Goal: Transaction & Acquisition: Obtain resource

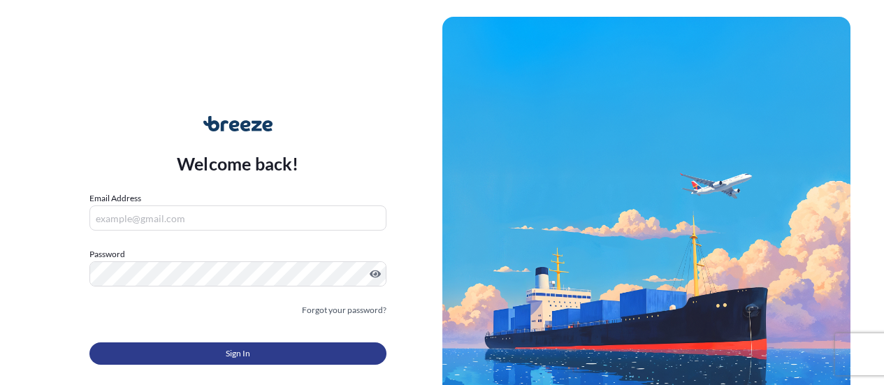
type input "[EMAIL_ADDRESS][DOMAIN_NAME]"
click at [226, 349] on span "Sign In" at bounding box center [238, 354] width 24 height 14
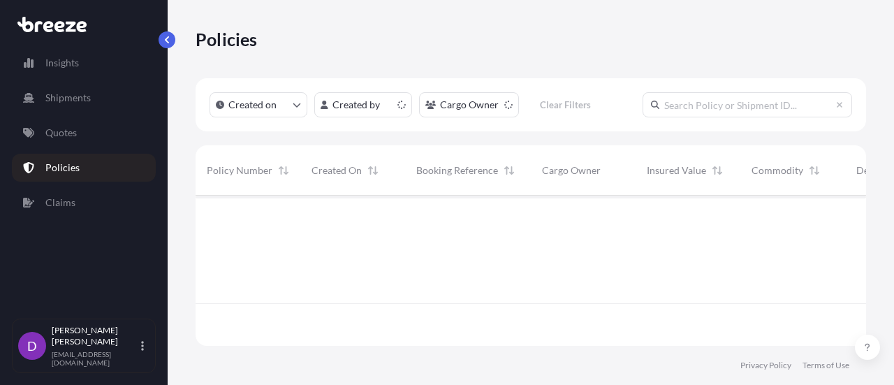
scroll to position [147, 660]
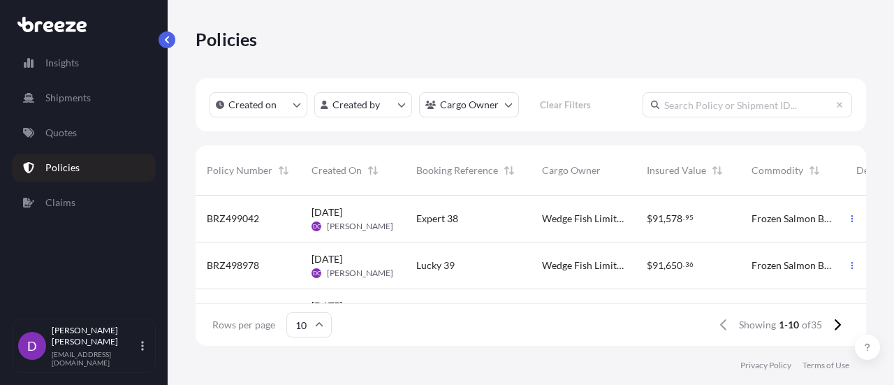
click at [692, 103] on input "text" at bounding box center [748, 104] width 210 height 25
type input "ggb 5"
click at [852, 221] on icon "button" at bounding box center [853, 218] width 2 height 7
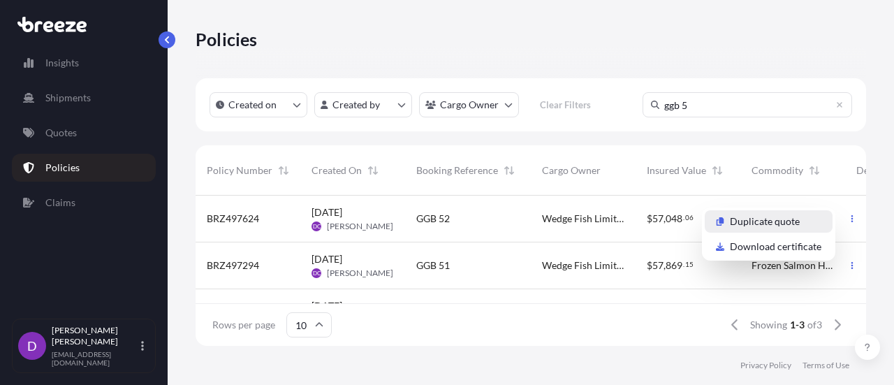
click at [782, 219] on p "Duplicate quote" at bounding box center [765, 221] width 70 height 14
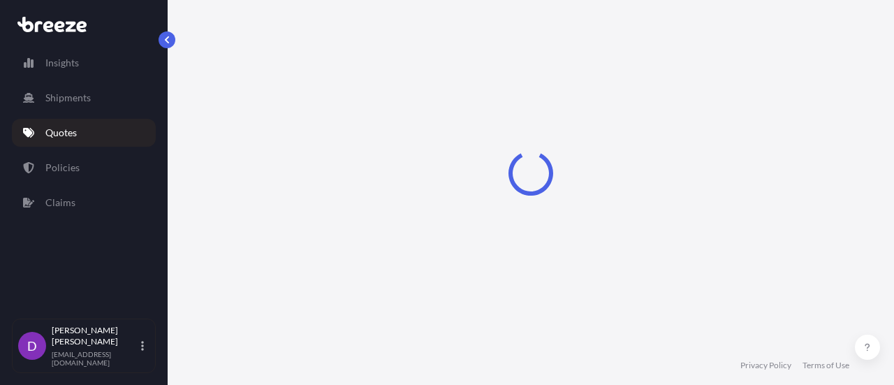
select select "Road"
select select "Sea"
select select "Road"
select select "2"
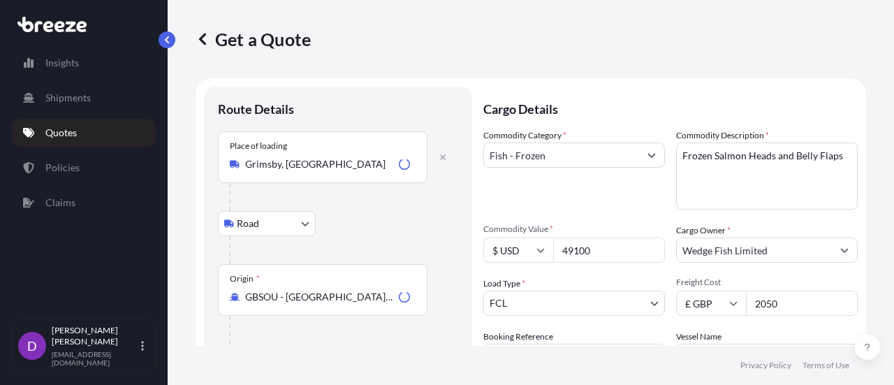
scroll to position [22, 0]
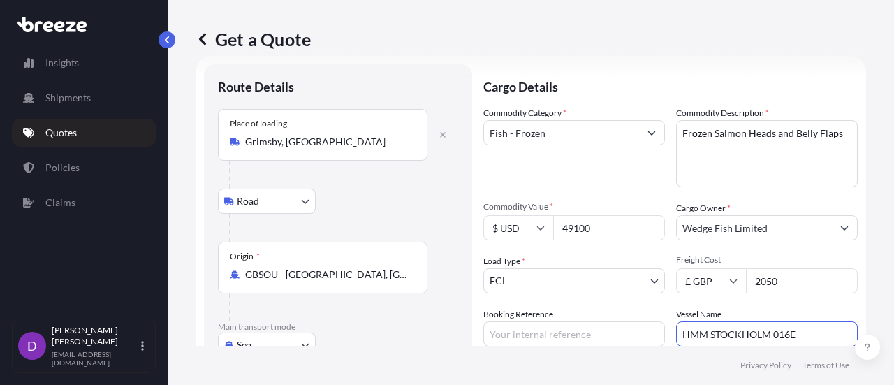
click at [799, 334] on input "HMM STOCKHOLM 016E" at bounding box center [767, 333] width 182 height 25
type input "H"
paste input "HMM DREAM 058E"
type input "HMM DREAM 058E"
drag, startPoint x: 881, startPoint y: 155, endPoint x: 880, endPoint y: 189, distance: 33.6
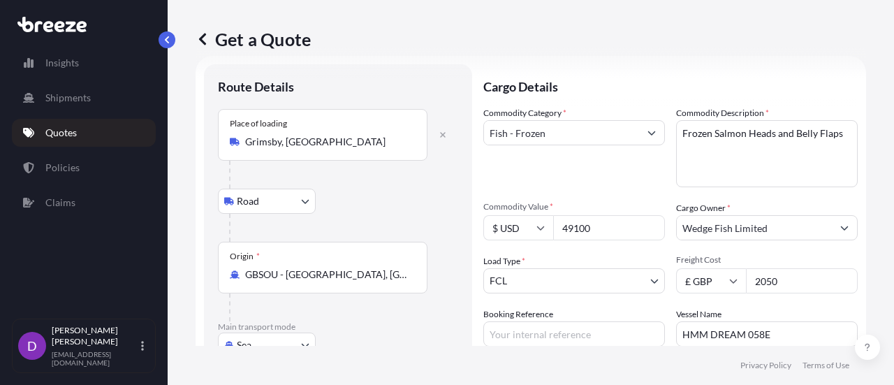
click at [880, 189] on div "Get a Quote Route Details Place of loading [GEOGRAPHIC_DATA], [GEOGRAPHIC_DATA]…" at bounding box center [531, 173] width 727 height 346
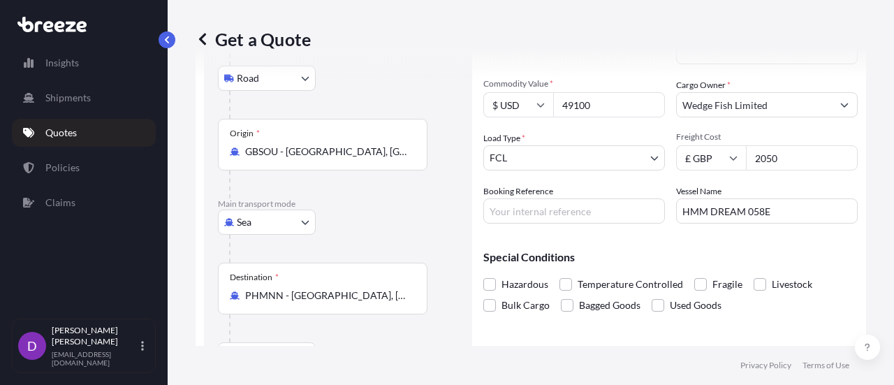
scroll to position [150, 0]
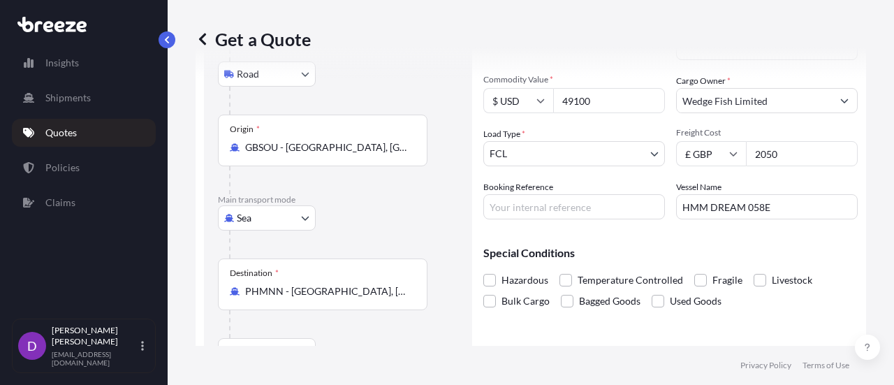
click at [533, 205] on input "Booking Reference" at bounding box center [574, 206] width 182 height 25
type input "g"
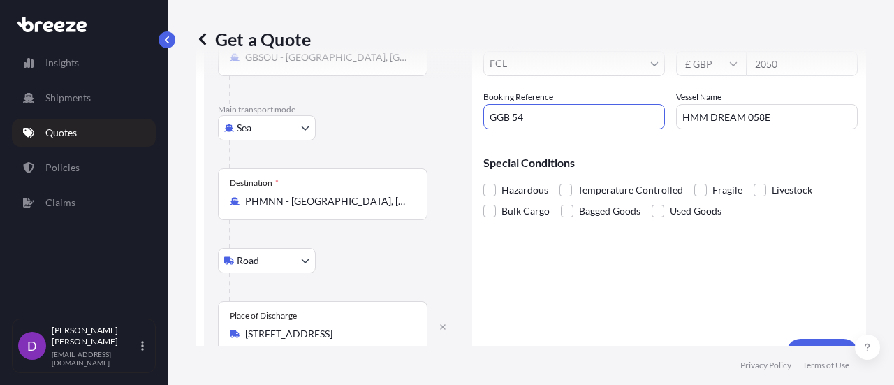
scroll to position [269, 0]
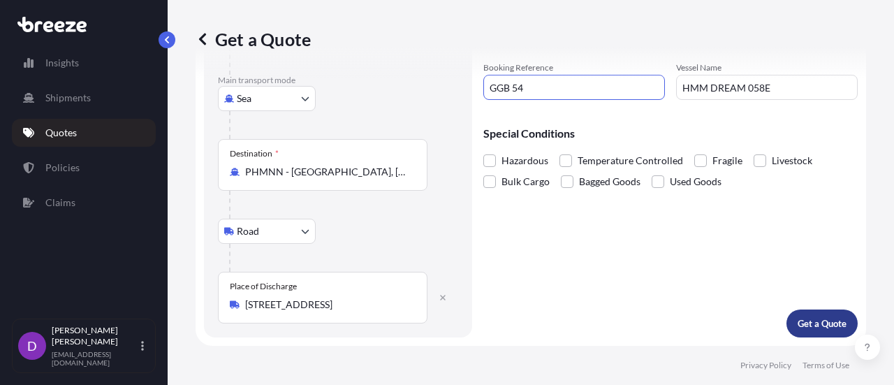
type input "GGB 54"
click at [801, 323] on p "Get a Quote" at bounding box center [822, 323] width 49 height 14
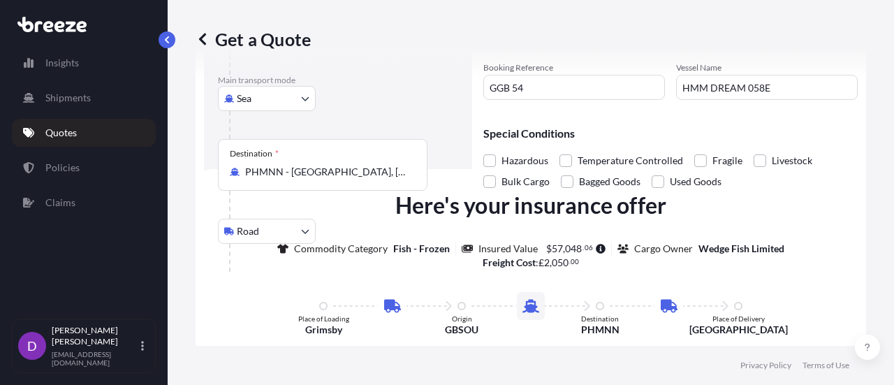
select select "Road"
select select "Sea"
select select "Road"
select select "2"
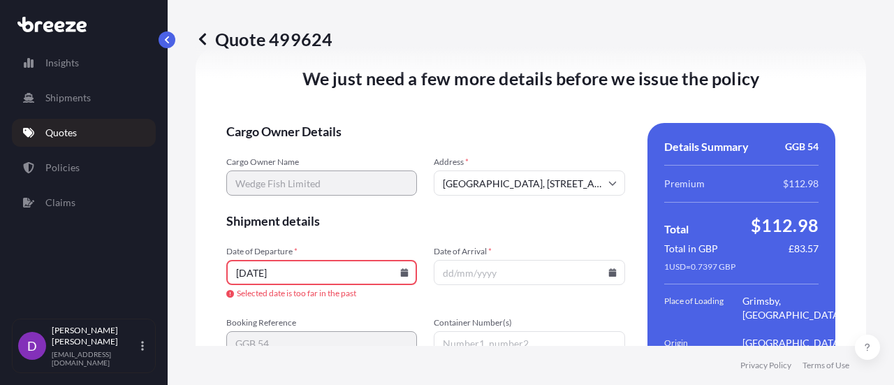
scroll to position [2048, 0]
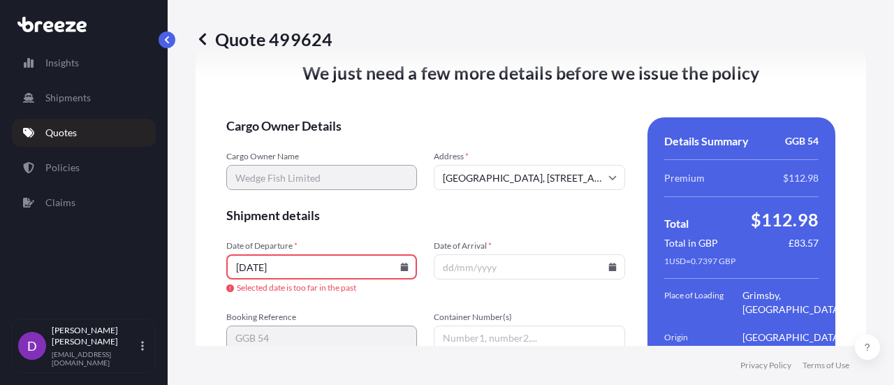
click at [263, 279] on input "[DATE]" at bounding box center [321, 266] width 191 height 25
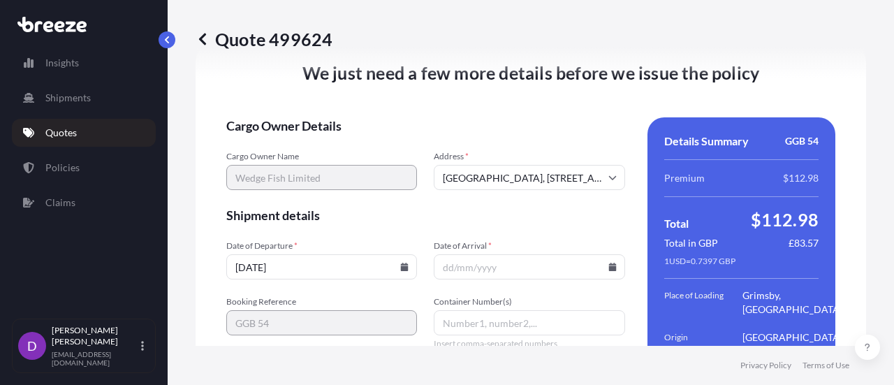
click at [247, 279] on input "[DATE]" at bounding box center [321, 266] width 191 height 25
type input "[DATE]"
click at [464, 279] on input "Date of Arrival *" at bounding box center [529, 266] width 191 height 25
type input "[DATE]"
click at [460, 330] on input "Container Number(s)" at bounding box center [529, 322] width 191 height 25
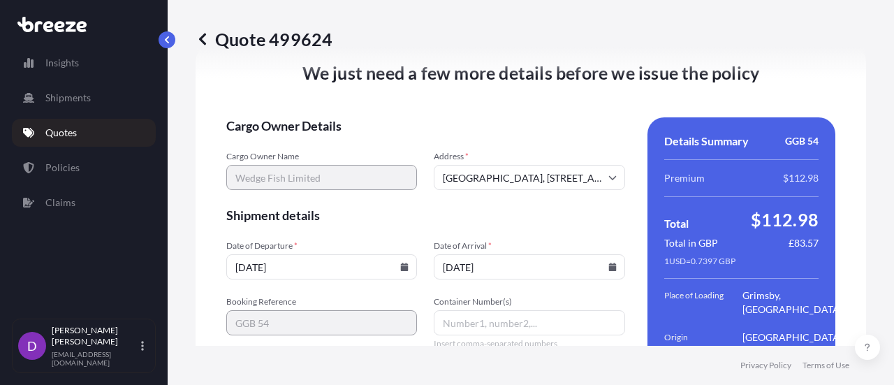
click at [447, 335] on input "Container Number(s)" at bounding box center [529, 322] width 191 height 25
paste input "FSCU5937600"
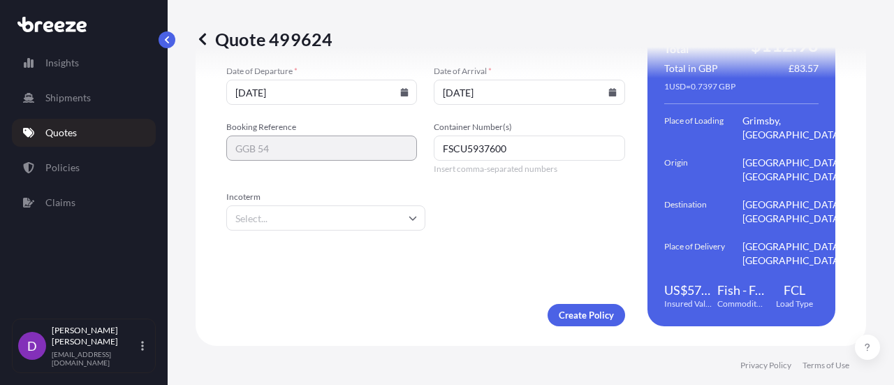
scroll to position [2250, 0]
type input "FSCU5937600"
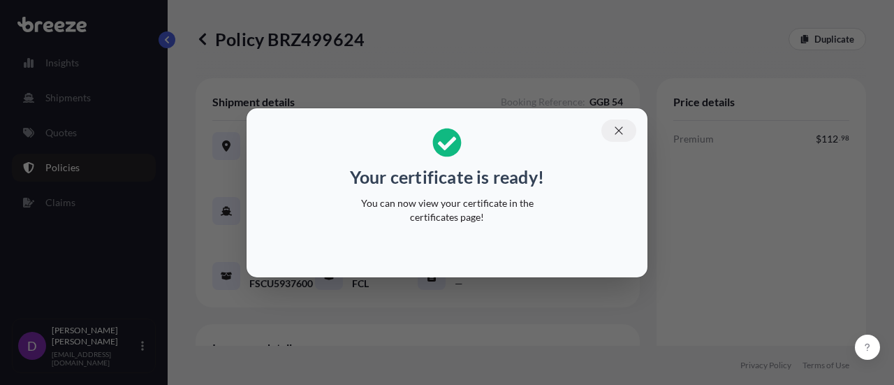
click at [620, 129] on icon "button" at bounding box center [619, 130] width 13 height 13
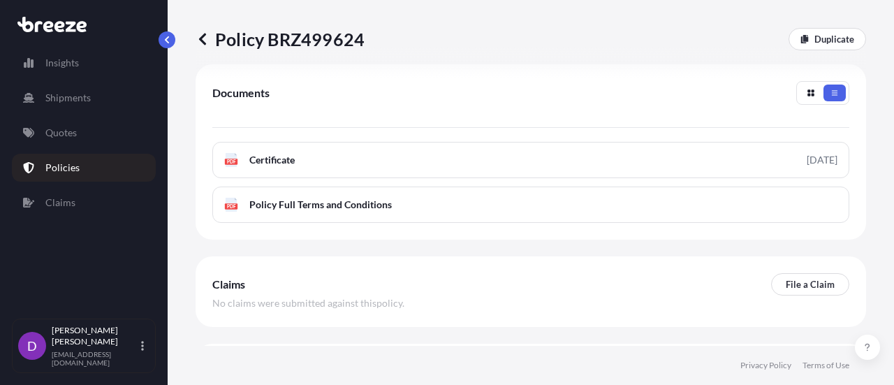
scroll to position [511, 0]
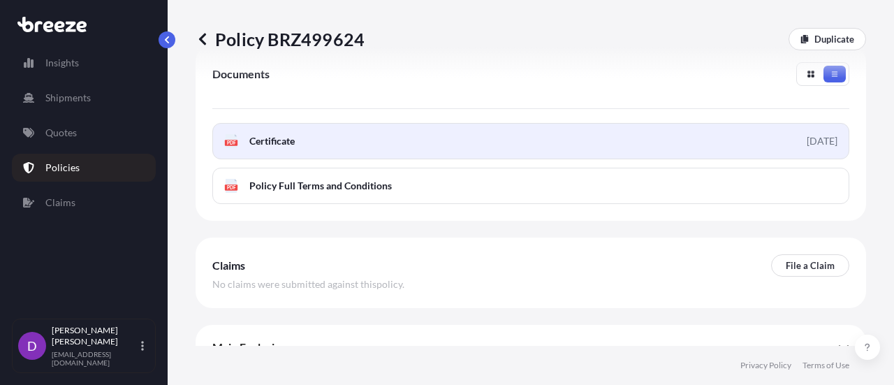
click at [401, 152] on link "PDF Certificate [DATE]" at bounding box center [530, 141] width 637 height 36
